Goal: Submit feedback/report problem: Submit feedback/report problem

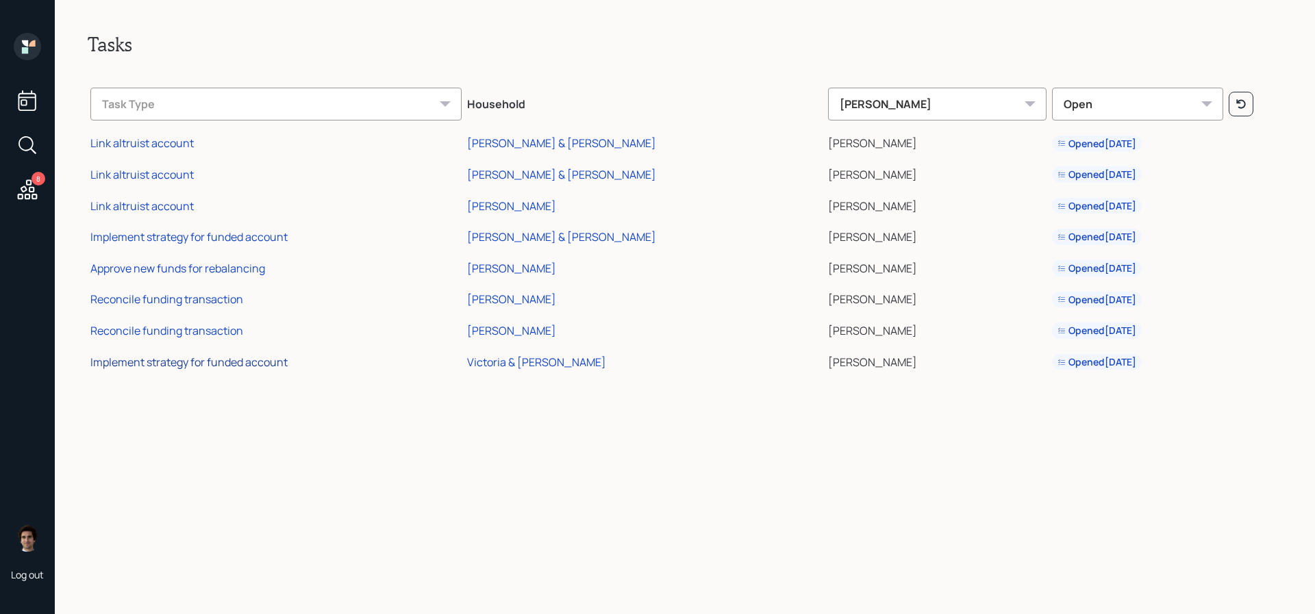
click at [276, 362] on div "Implement strategy for funded account" at bounding box center [188, 362] width 197 height 15
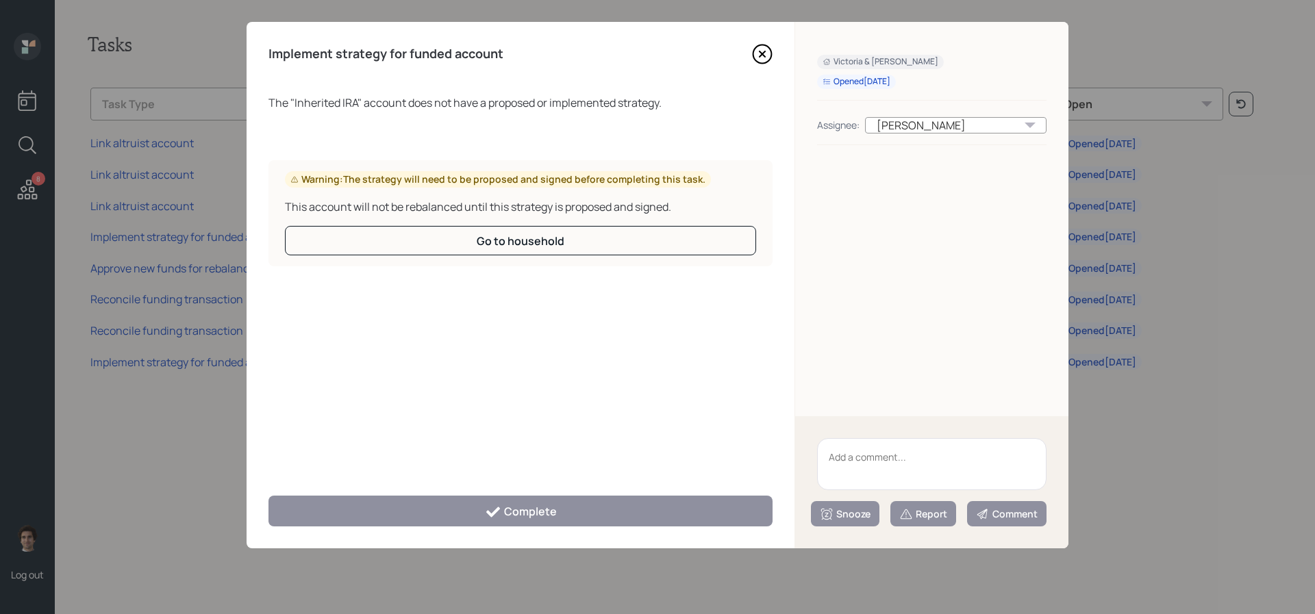
click at [845, 475] on textarea at bounding box center [931, 464] width 229 height 52
type textarea "i"
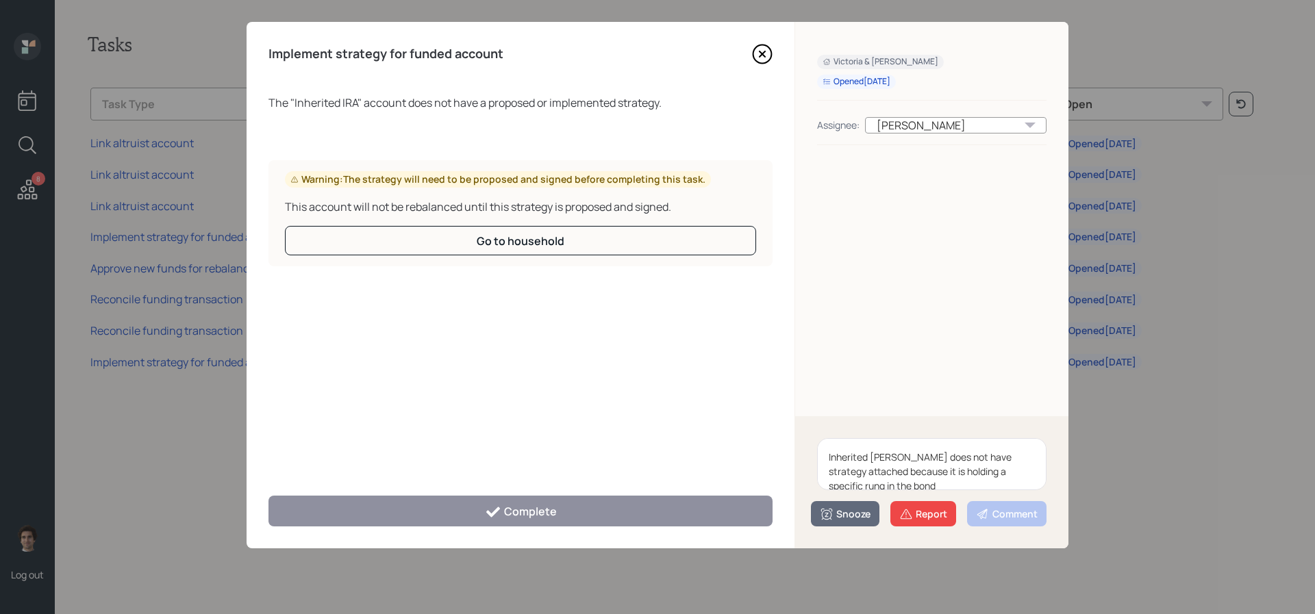
scroll to position [3, 0]
type textarea "Inherited IRA does not have strategy attached because it is holding a specific …"
click at [922, 512] on div "Report" at bounding box center [923, 515] width 48 height 14
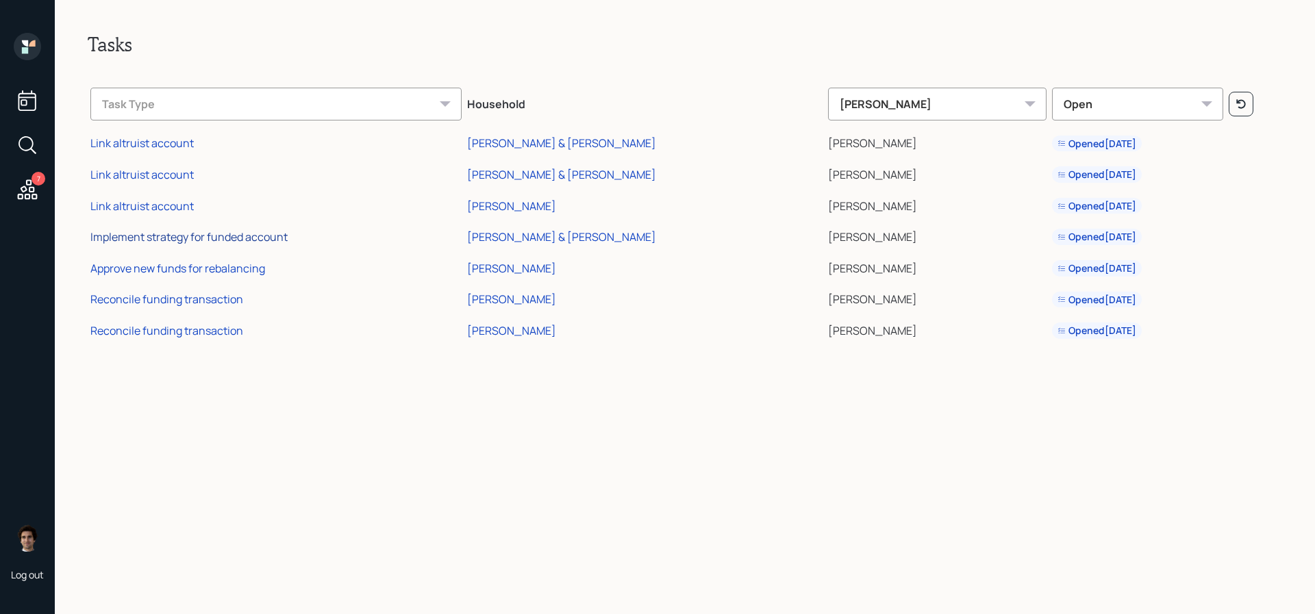
click at [260, 238] on div "Implement strategy for funded account" at bounding box center [188, 236] width 197 height 15
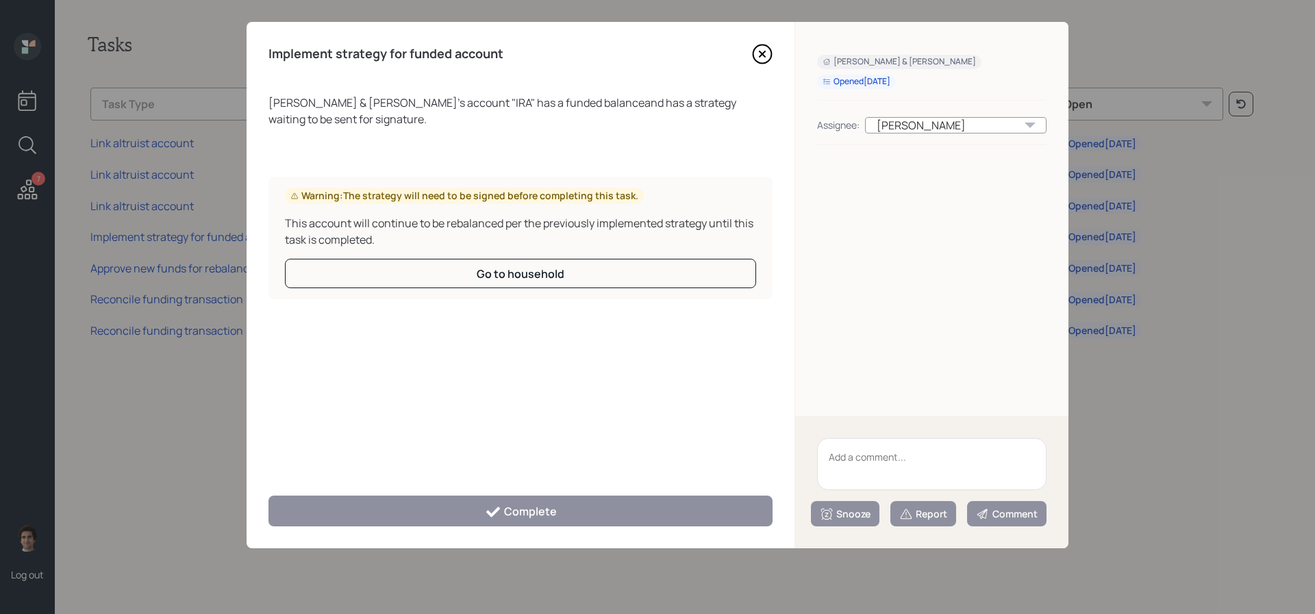
click at [874, 462] on textarea at bounding box center [931, 464] width 229 height 52
type textarea "please delete this"
click at [904, 508] on icon at bounding box center [906, 515] width 14 height 14
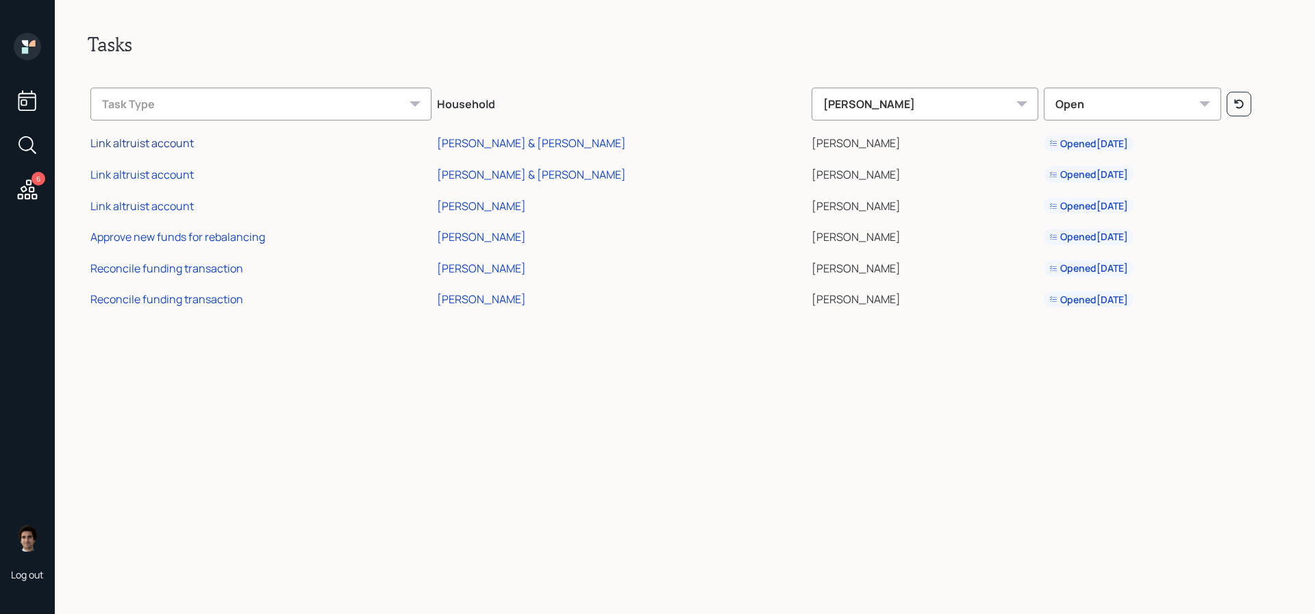
click at [140, 139] on div "Link altruist account" at bounding box center [141, 143] width 103 height 15
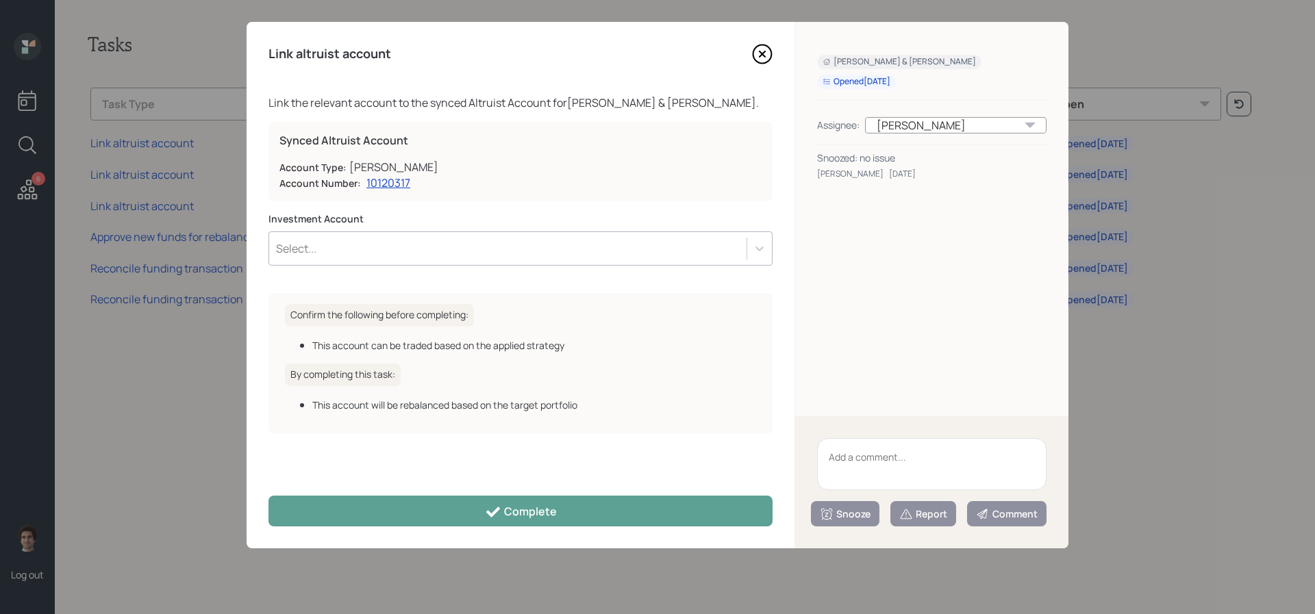
click at [911, 475] on textarea at bounding box center [931, 464] width 229 height 52
type textarea "no issue"
click at [930, 509] on div "Report" at bounding box center [923, 515] width 48 height 14
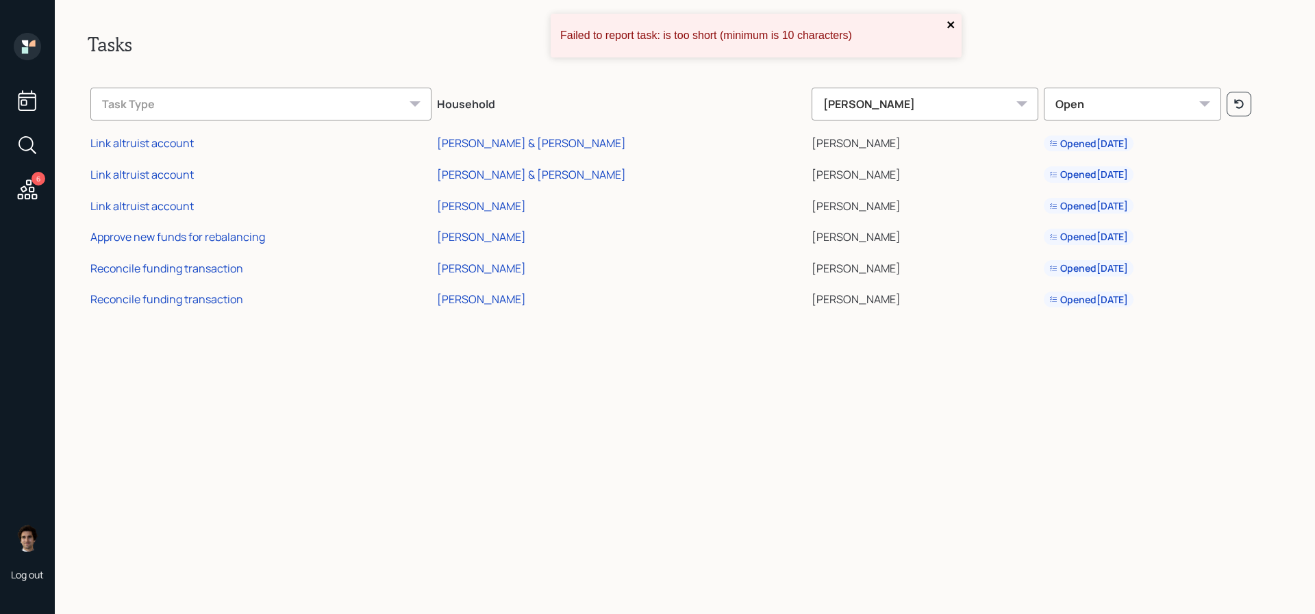
click at [948, 21] on icon "close" at bounding box center [950, 24] width 7 height 7
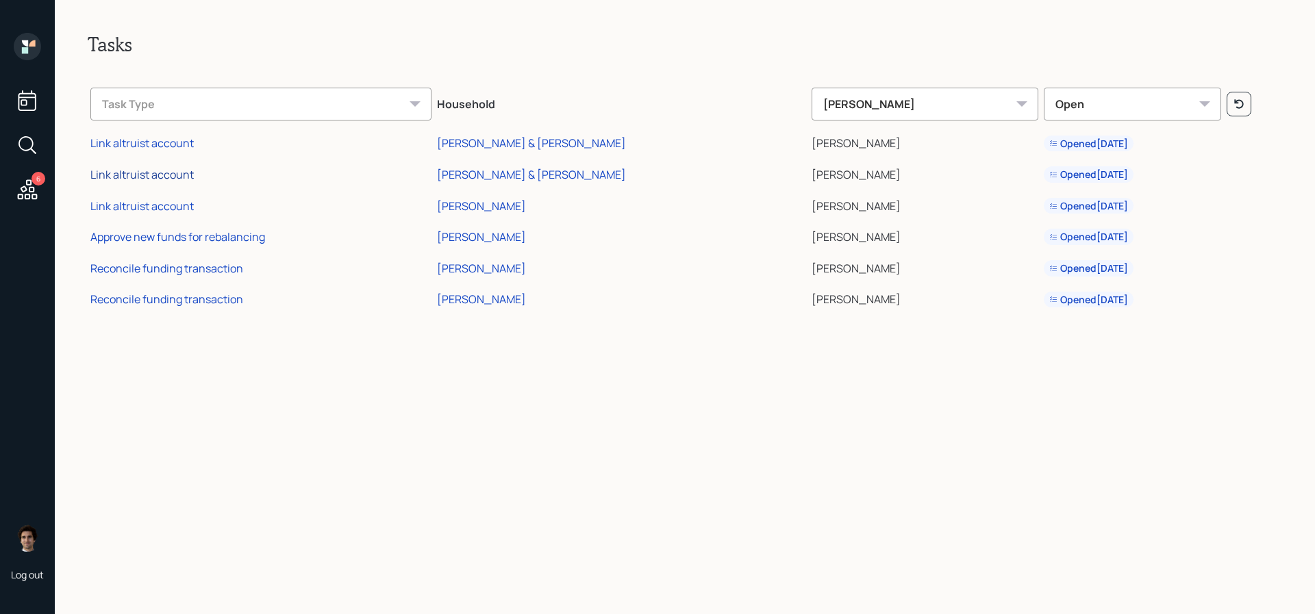
click at [162, 171] on div "Link altruist account" at bounding box center [141, 174] width 103 height 15
click at [26, 198] on icon at bounding box center [28, 189] width 20 height 20
